Goal: Information Seeking & Learning: Find specific fact

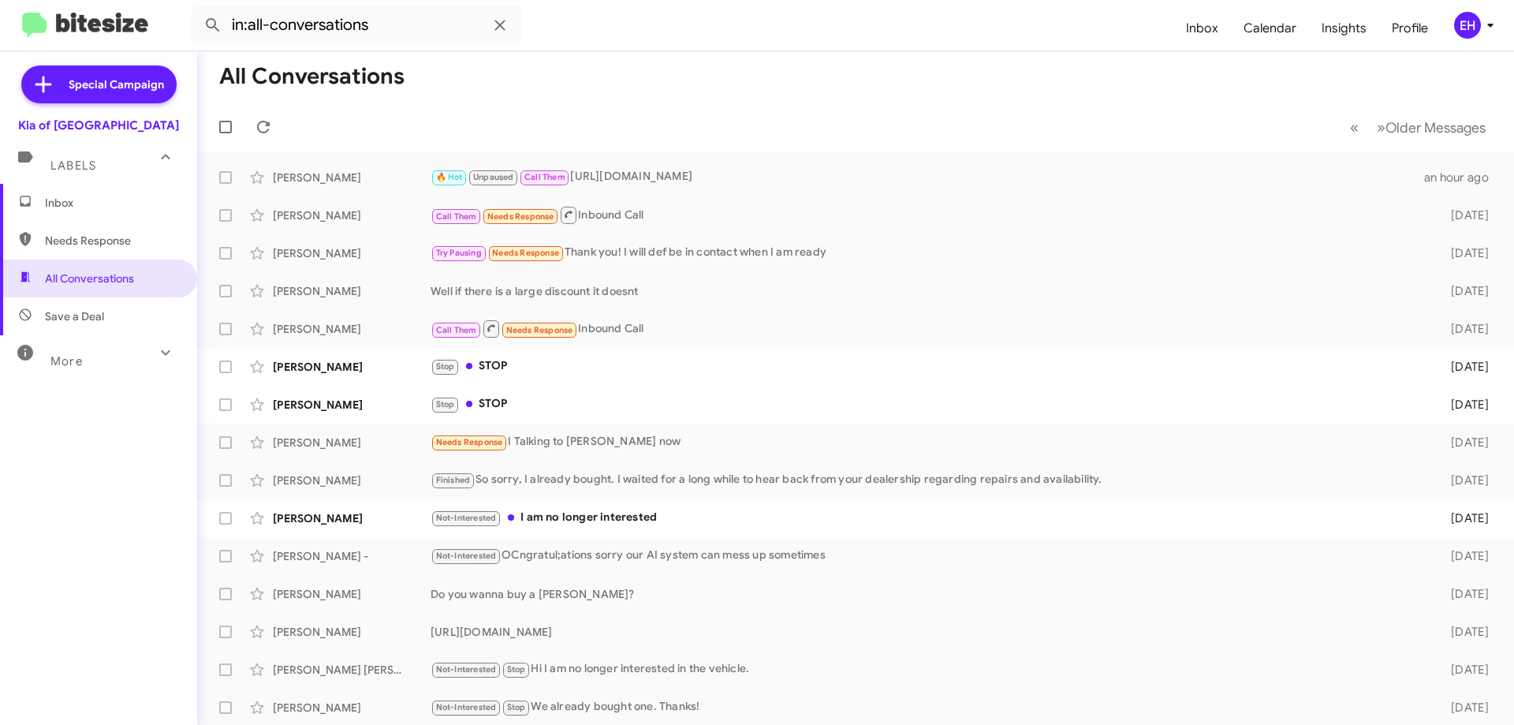
click at [63, 198] on span "Inbox" at bounding box center [112, 203] width 134 height 16
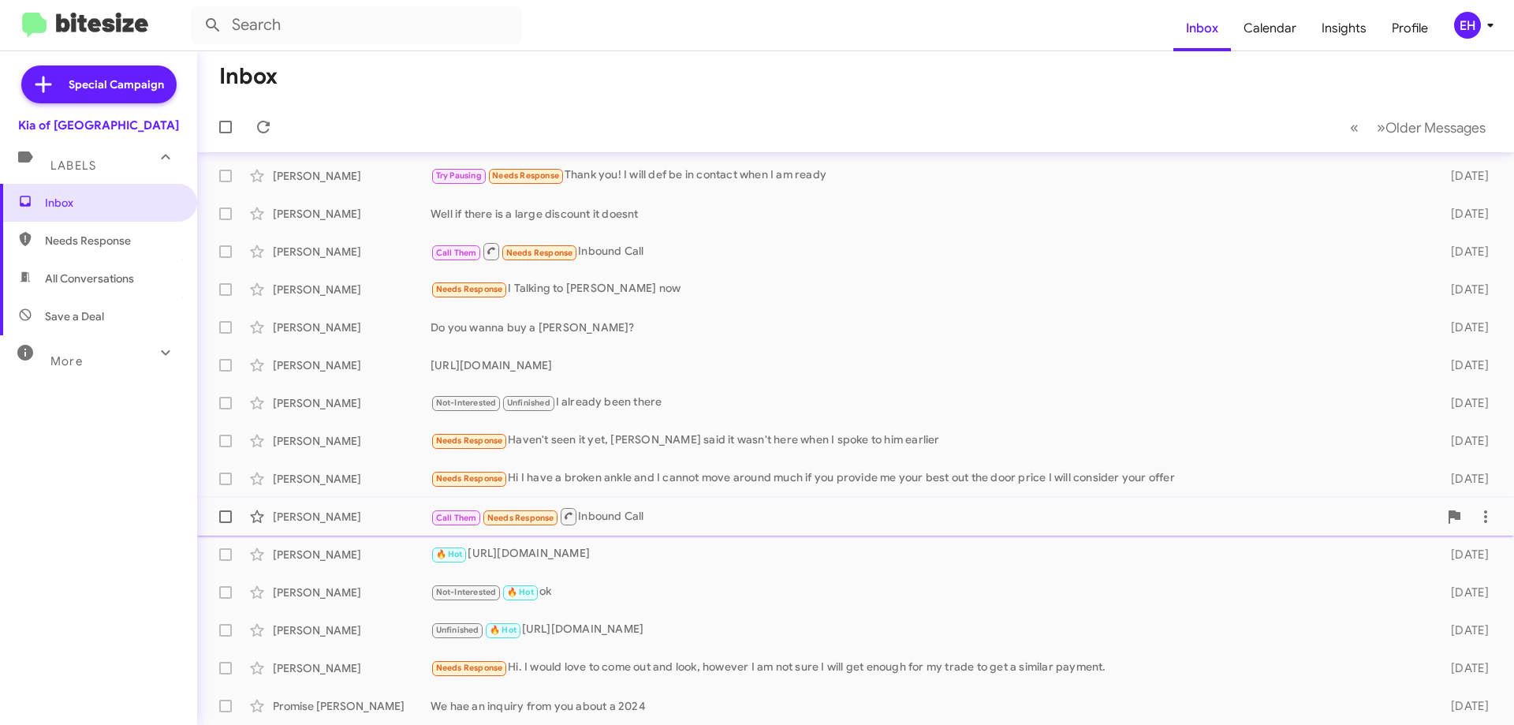
scroll to position [191, 0]
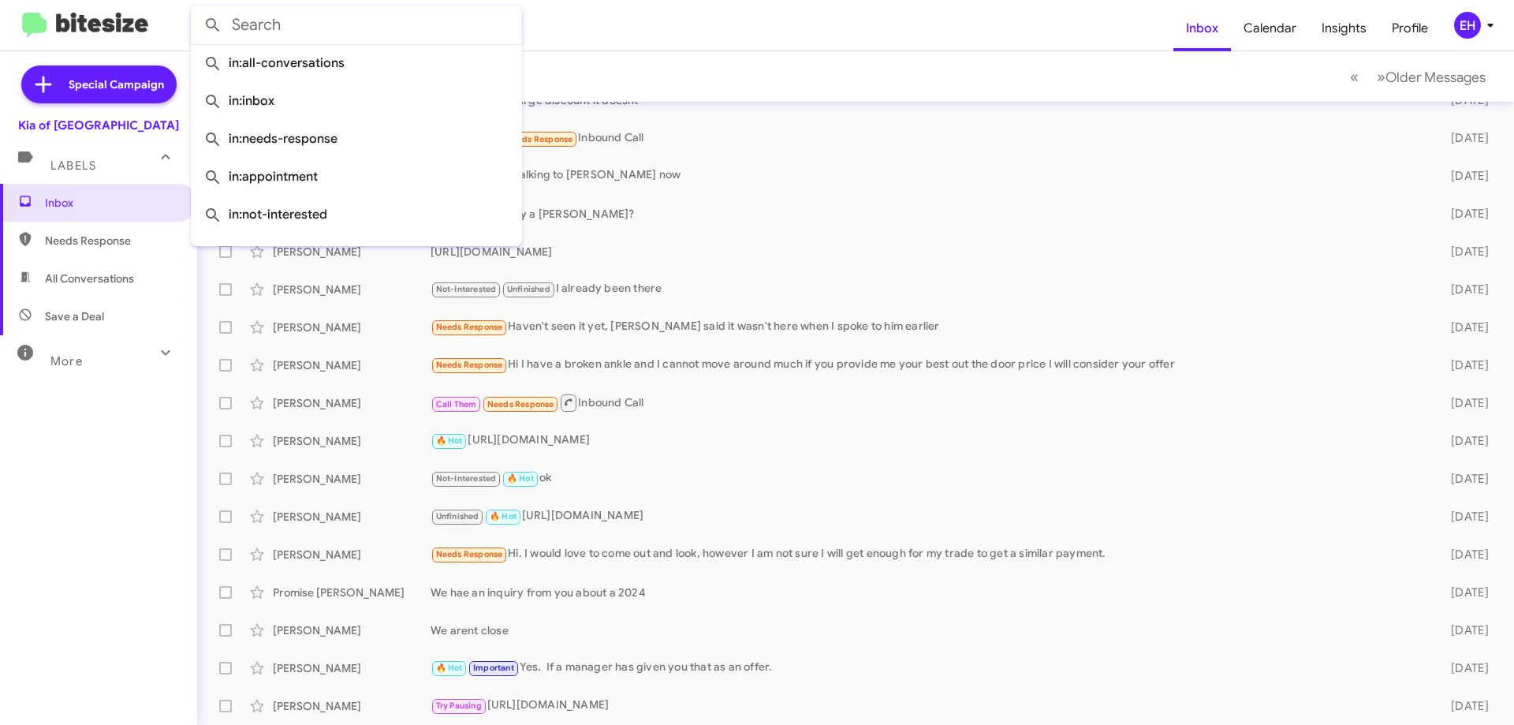
click at [329, 12] on input "text" at bounding box center [356, 25] width 331 height 38
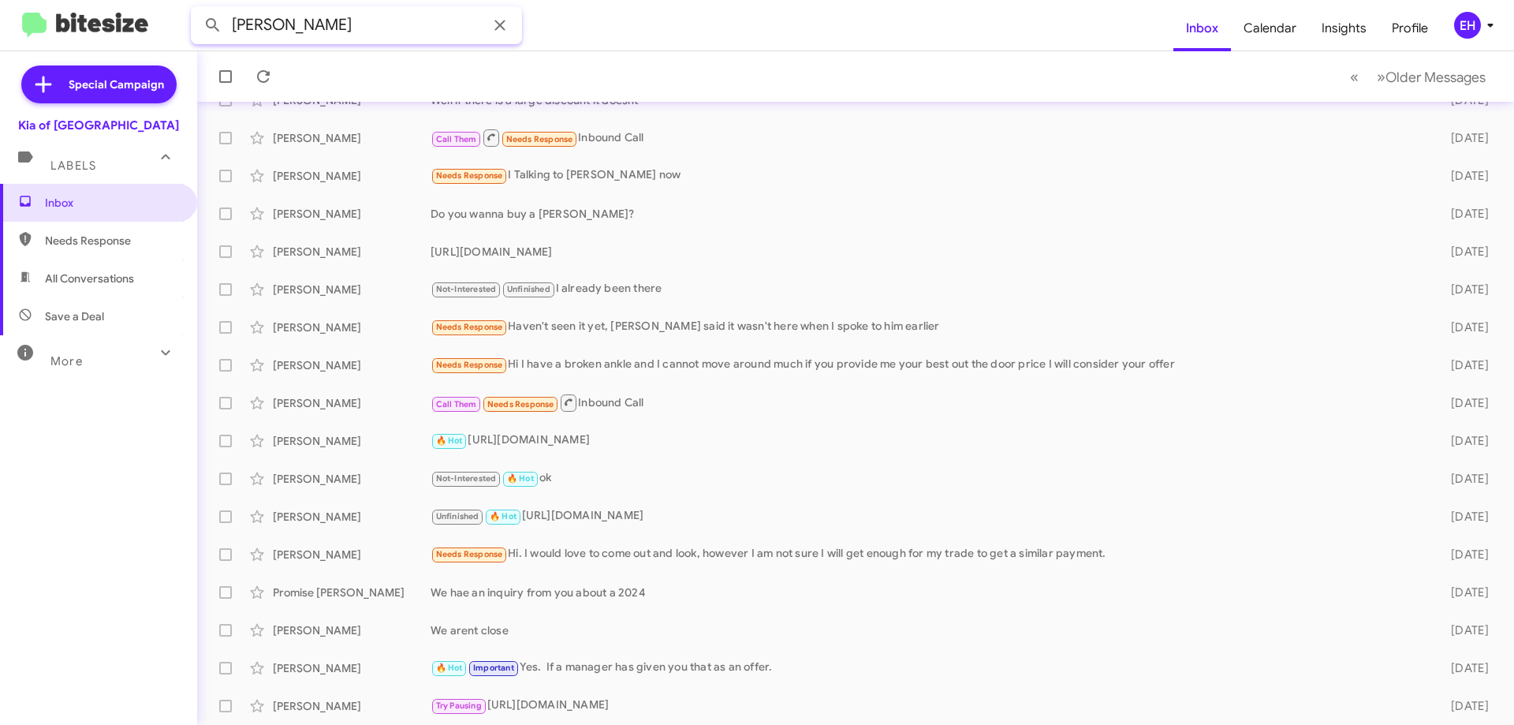
type input "[PERSON_NAME]"
click at [197, 9] on button at bounding box center [213, 25] width 32 height 32
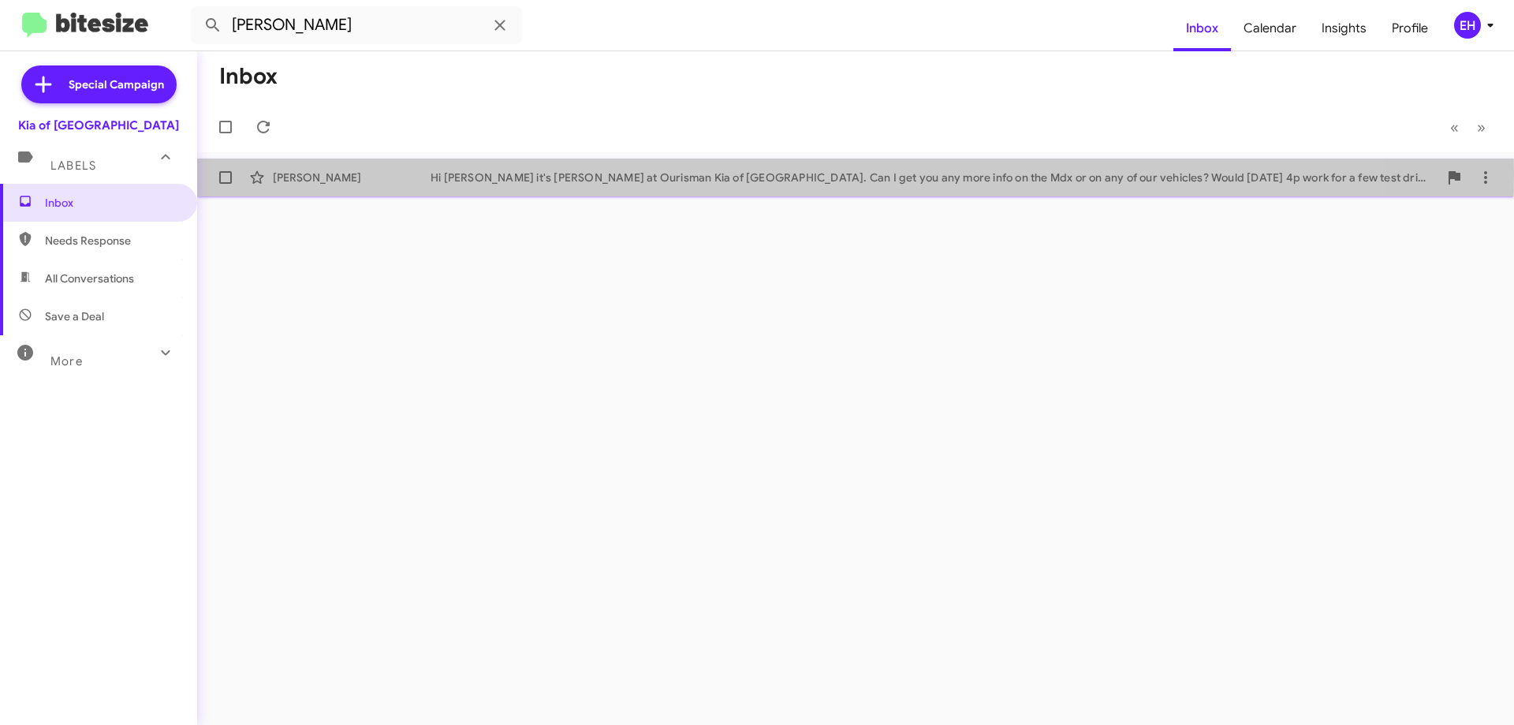
click at [547, 173] on div "Hi [PERSON_NAME] it's [PERSON_NAME] at Ourisman Kia of [GEOGRAPHIC_DATA]. Can I…" at bounding box center [934, 177] width 1008 height 16
